Goal: Find specific page/section: Find specific page/section

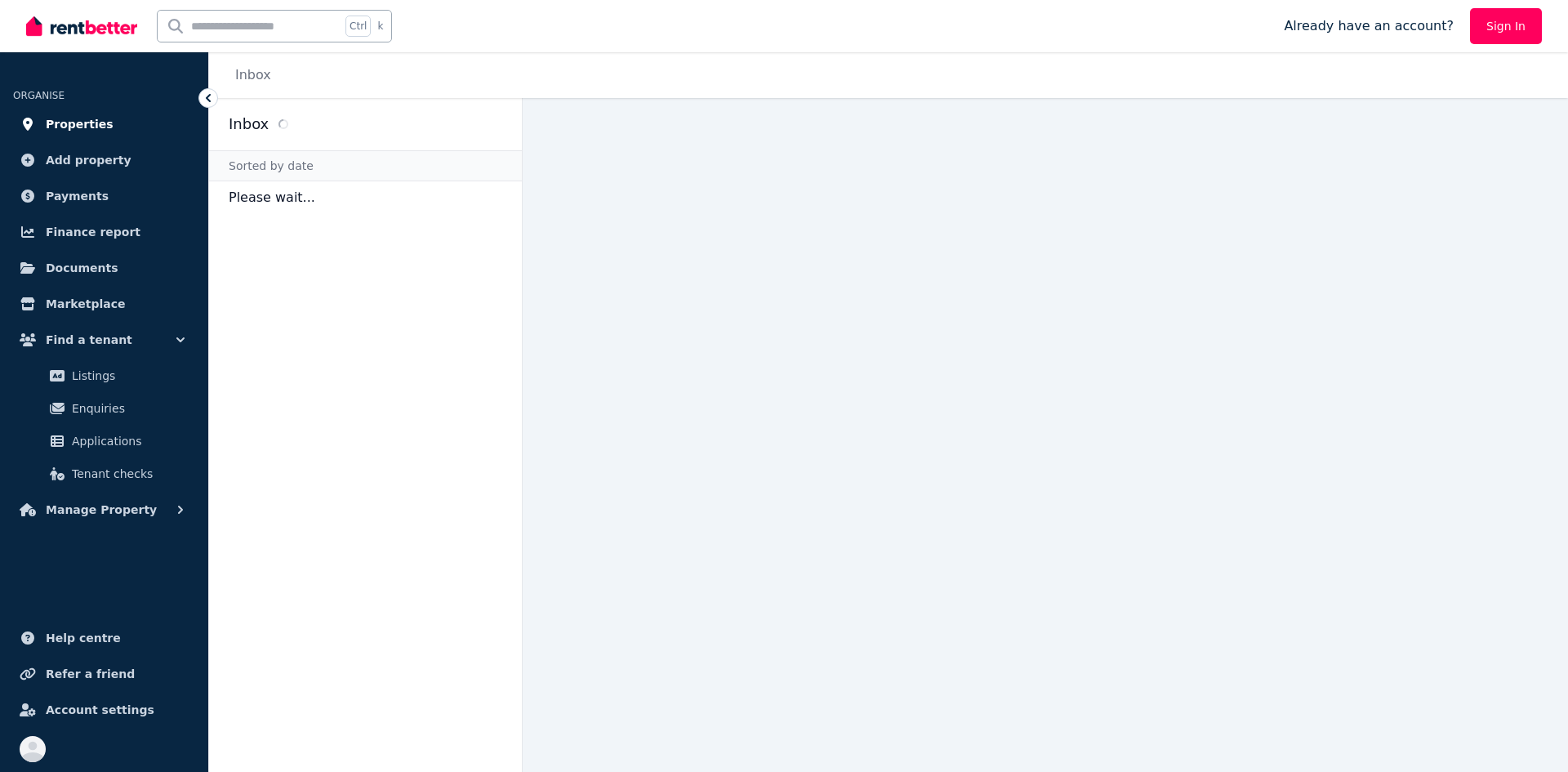
click at [85, 121] on span "Properties" at bounding box center [79, 124] width 68 height 20
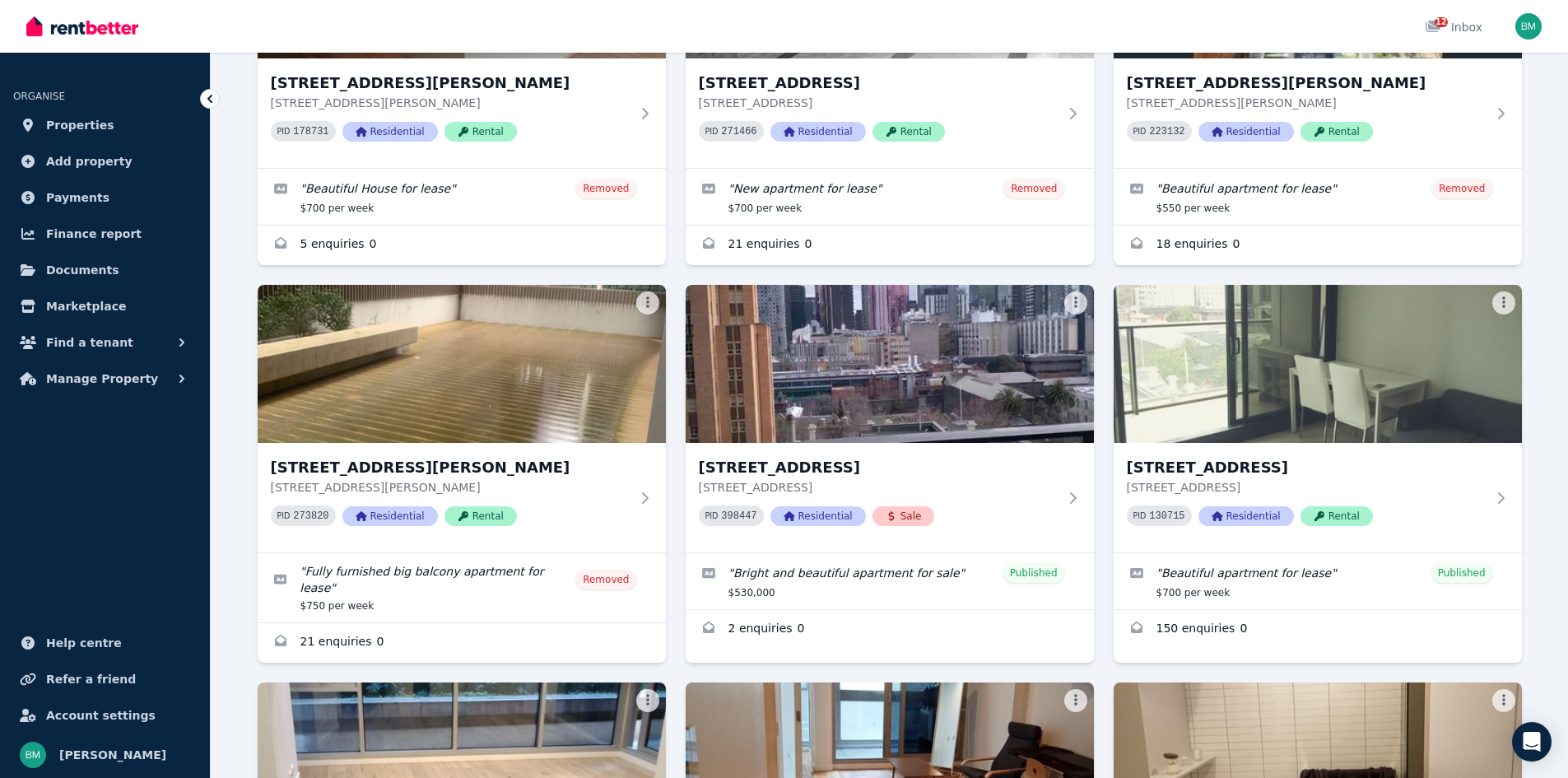
scroll to position [665, 0]
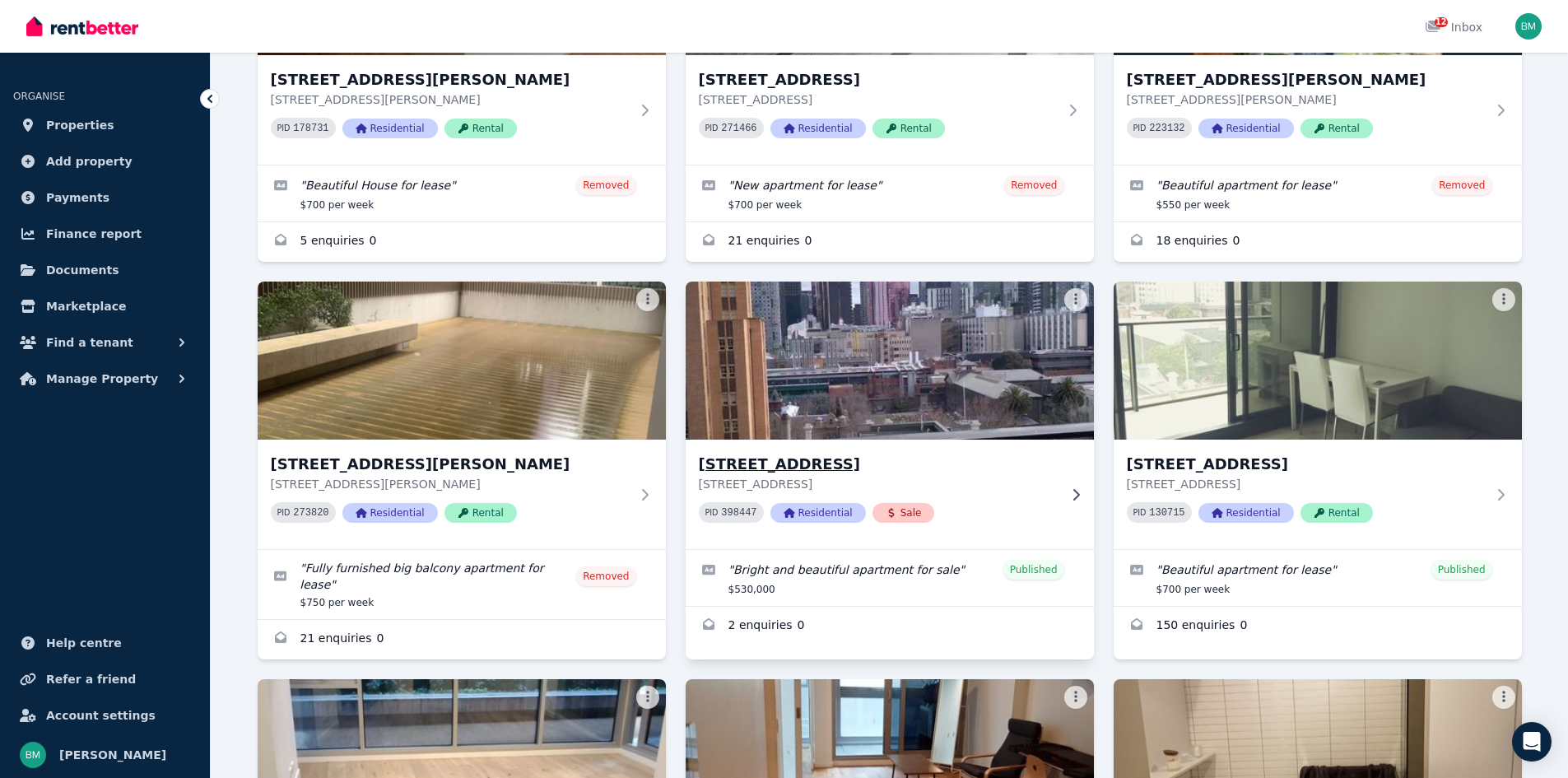
click at [923, 350] on img at bounding box center [889, 361] width 429 height 166
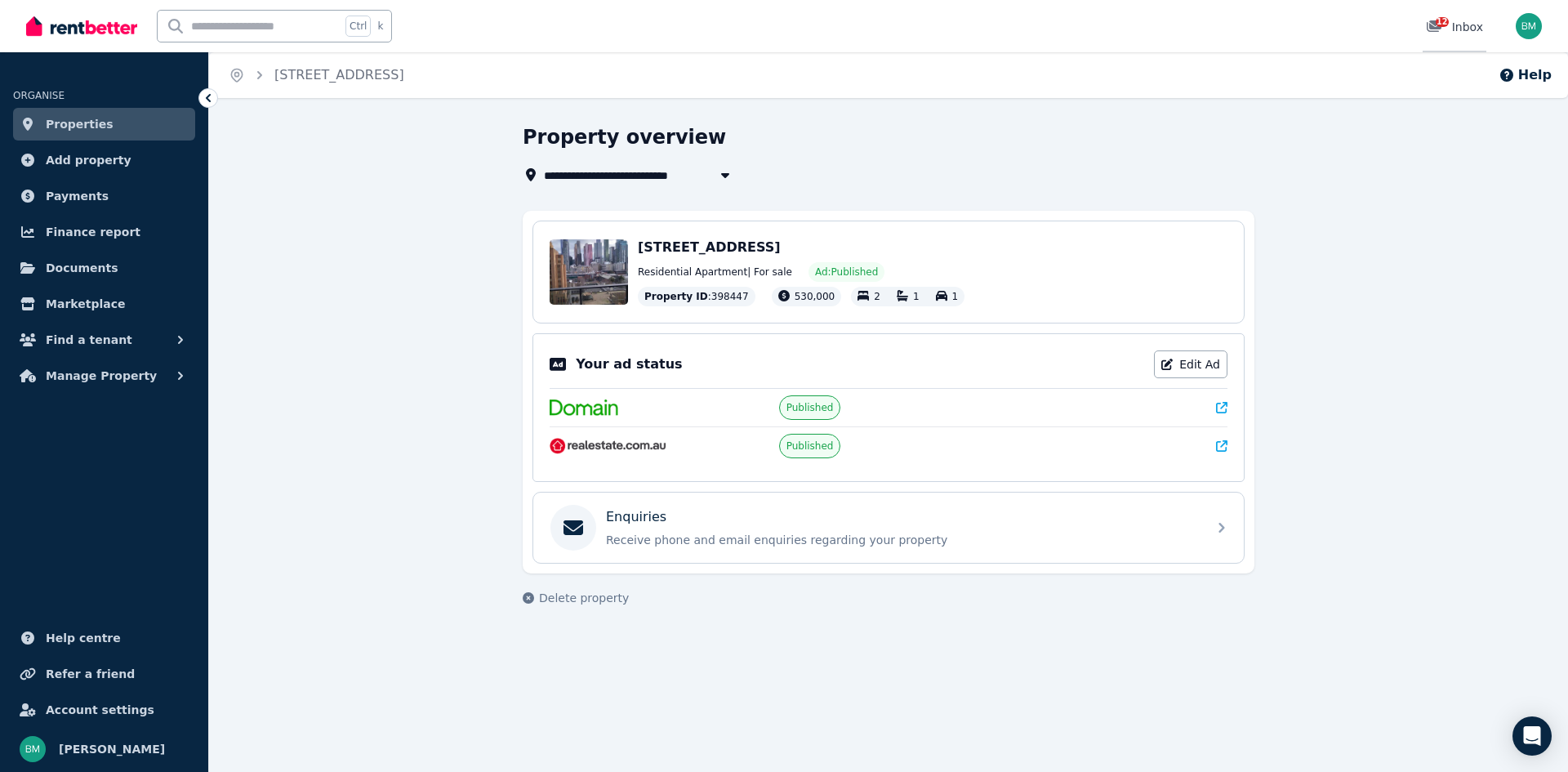
click at [1461, 23] on div "12 Inbox" at bounding box center [1454, 27] width 57 height 16
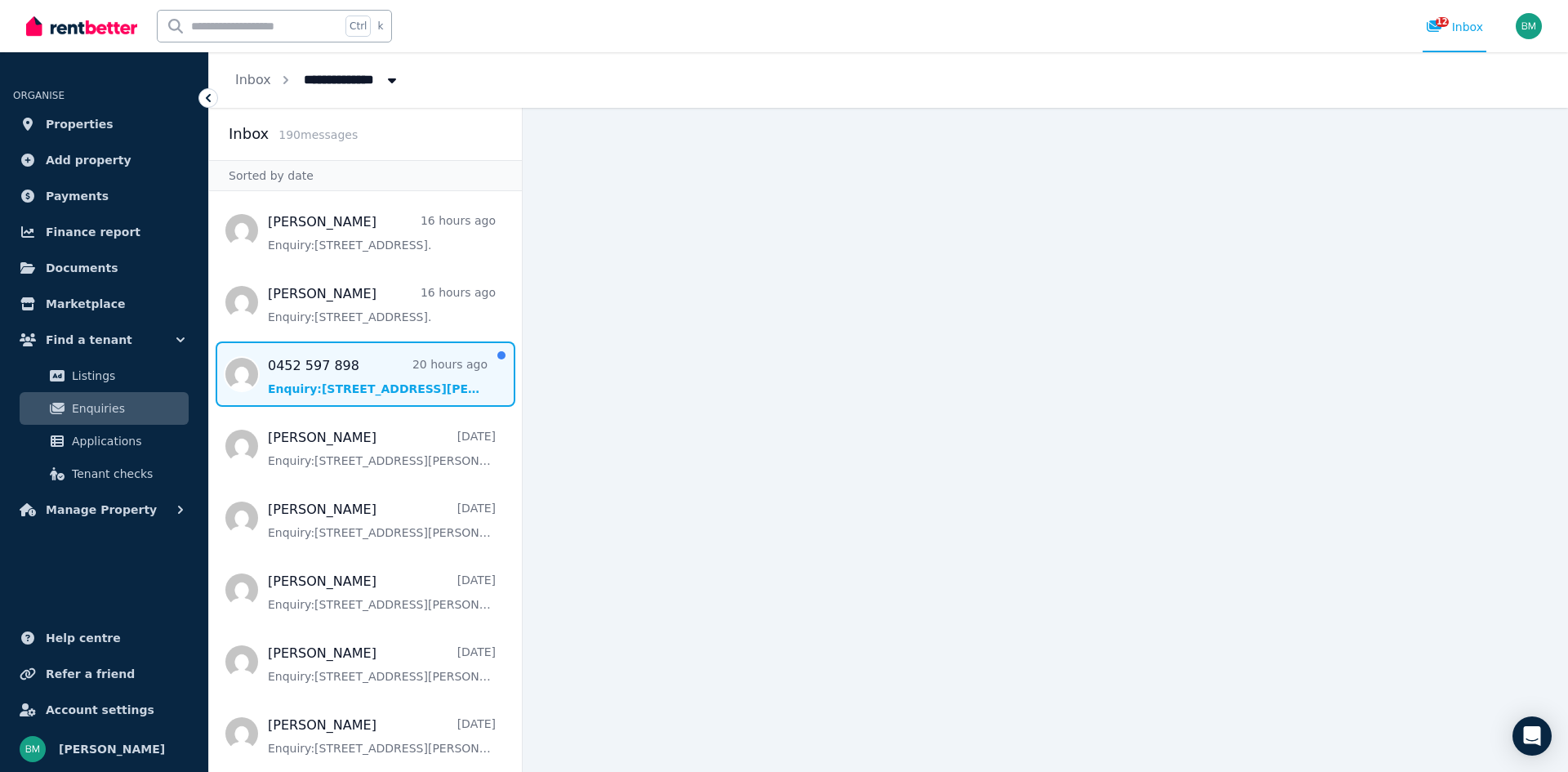
click at [395, 364] on span "Message list" at bounding box center [365, 374] width 313 height 65
